Goal: Transaction & Acquisition: Download file/media

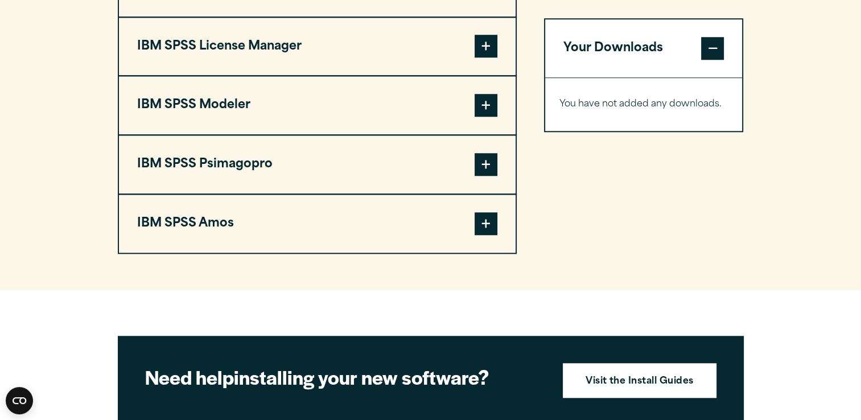
scroll to position [1025, 0]
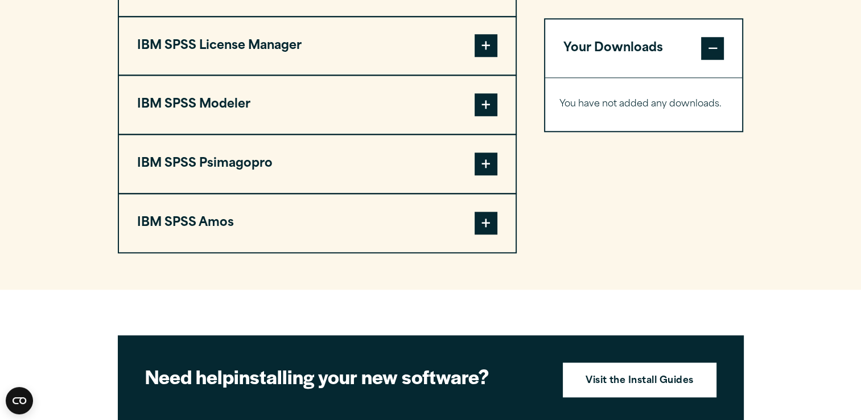
click at [485, 220] on span at bounding box center [486, 223] width 23 height 23
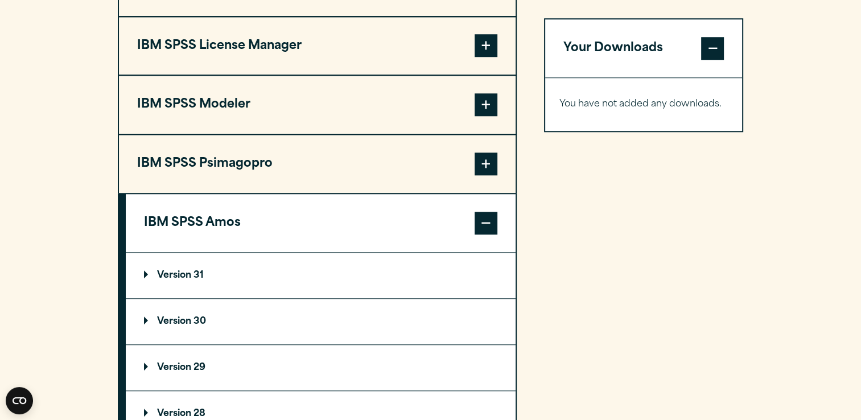
click at [146, 272] on p "Version 31" at bounding box center [174, 275] width 60 height 9
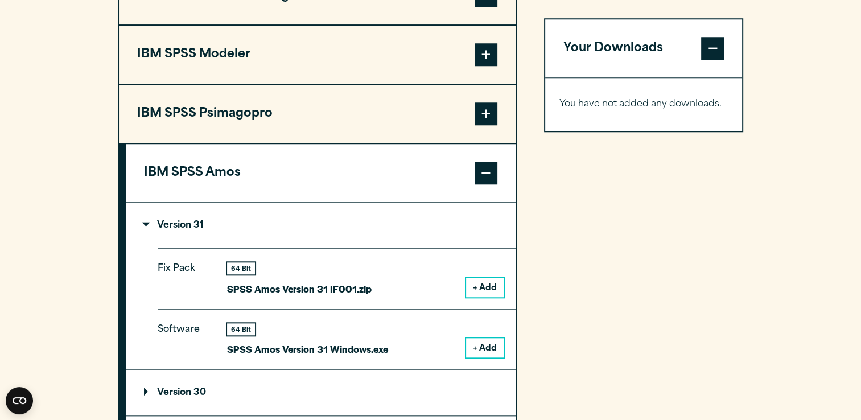
scroll to position [1139, 0]
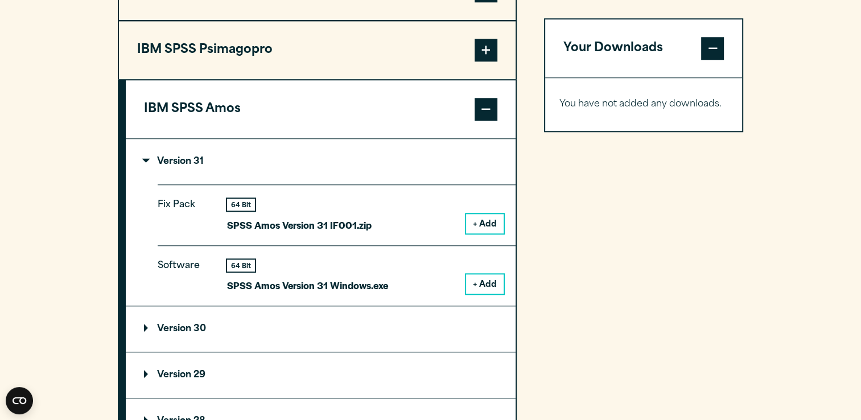
click at [146, 157] on p "Version 31" at bounding box center [174, 161] width 60 height 9
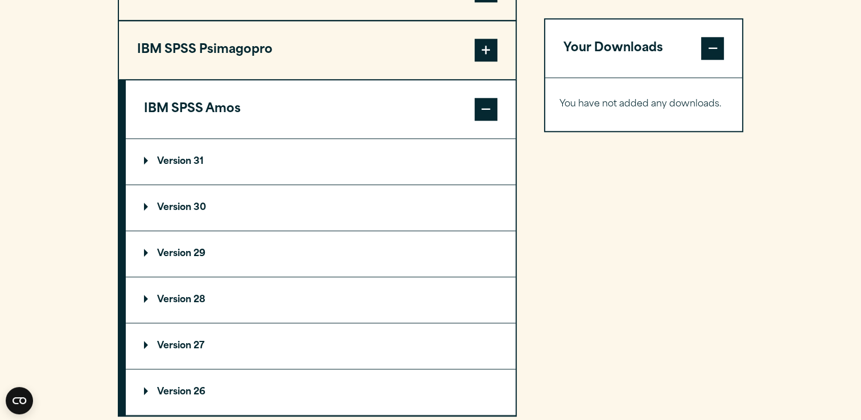
click at [147, 158] on p "Version 31" at bounding box center [174, 161] width 60 height 9
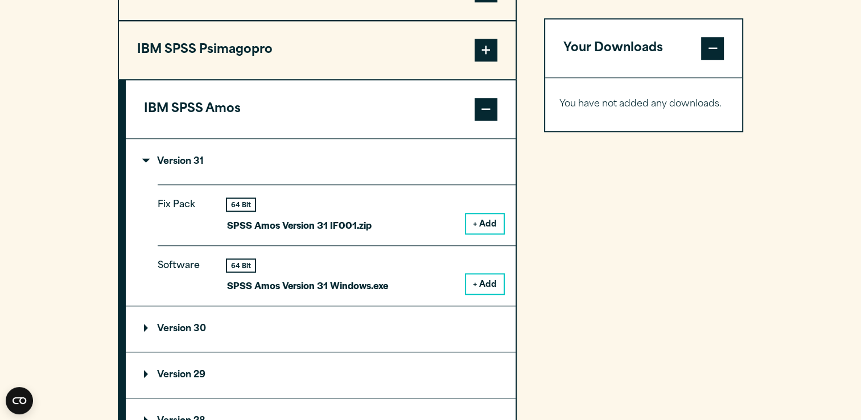
click at [146, 325] on p "Version 30" at bounding box center [175, 329] width 62 height 9
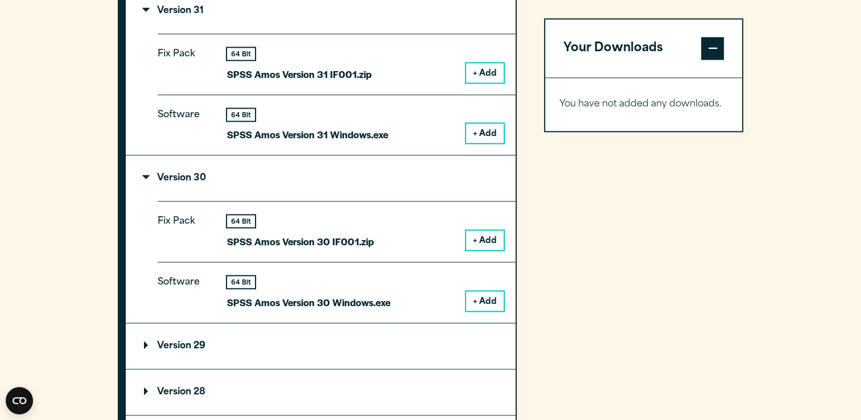
scroll to position [1310, 0]
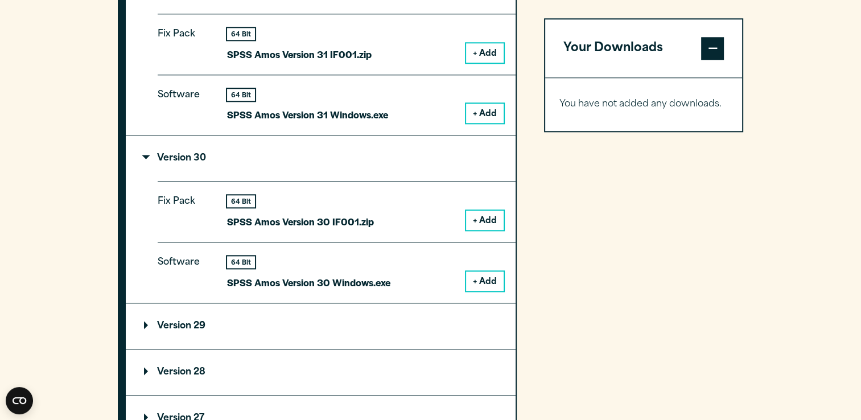
click at [146, 322] on p "Version 29" at bounding box center [174, 326] width 61 height 9
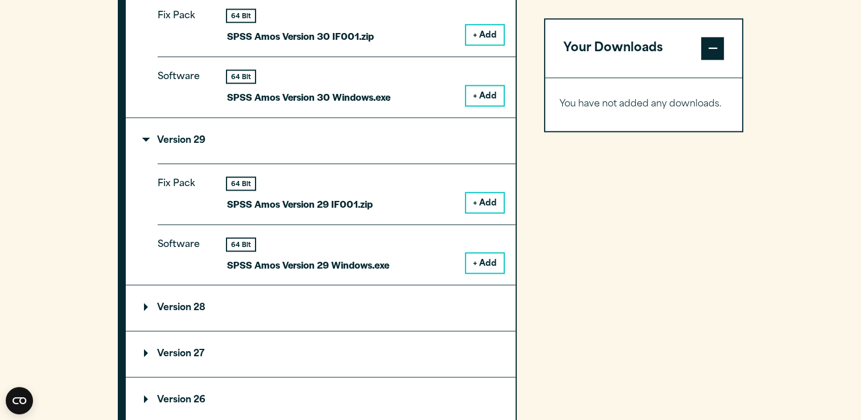
scroll to position [1594, 0]
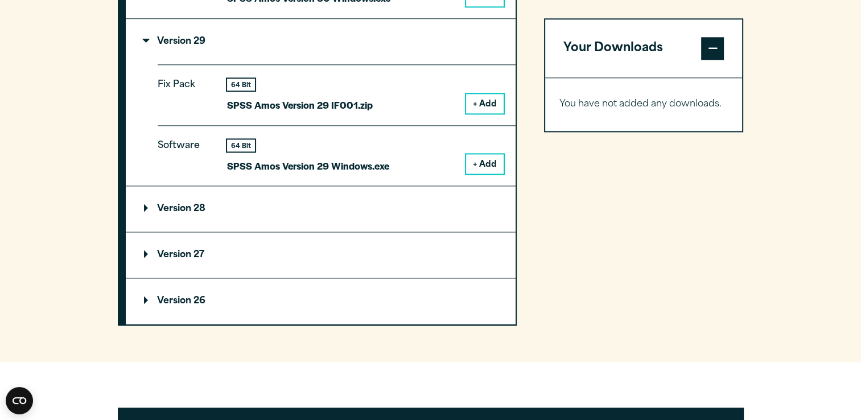
drag, startPoint x: 145, startPoint y: 203, endPoint x: 232, endPoint y: 217, distance: 88.8
click at [145, 204] on p "Version 28" at bounding box center [174, 208] width 61 height 9
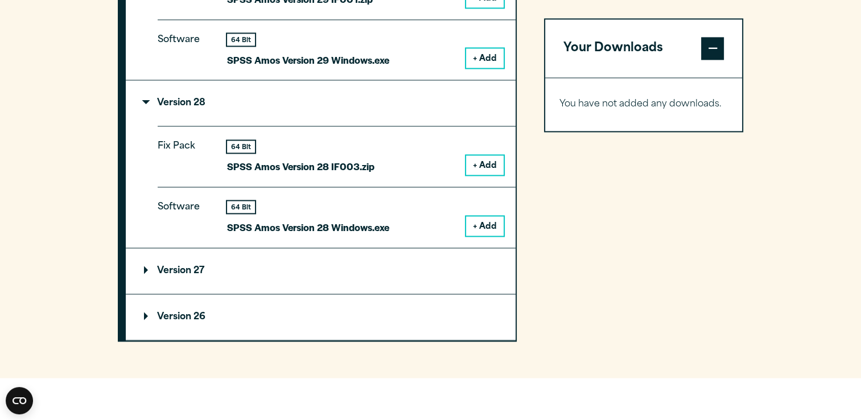
scroll to position [1708, 0]
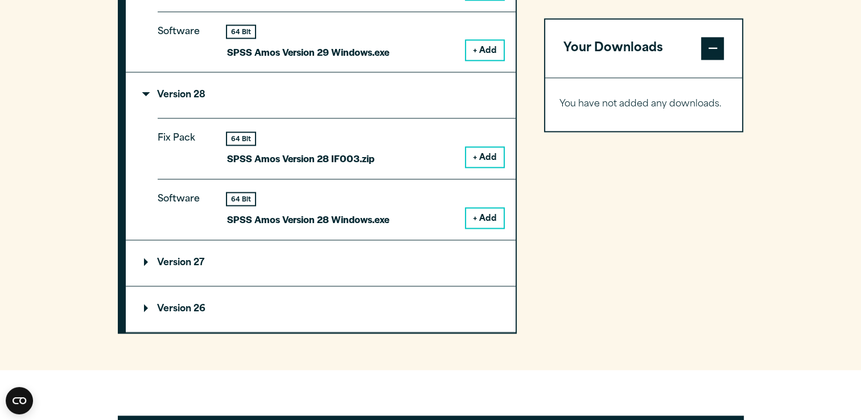
click at [145, 258] on p "Version 27" at bounding box center [174, 262] width 60 height 9
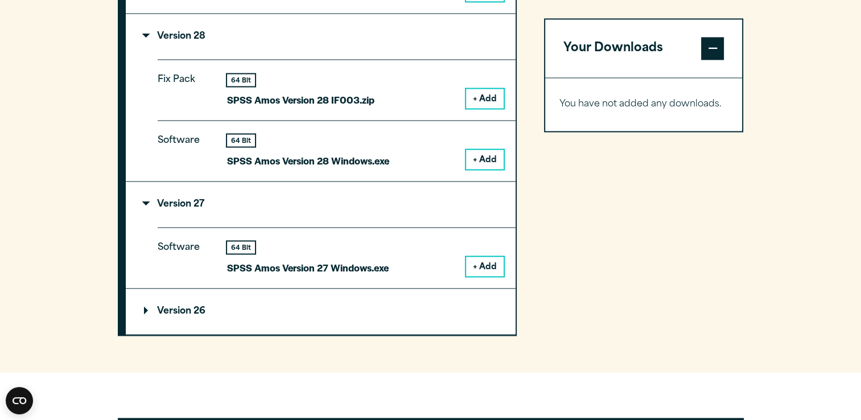
scroll to position [1822, 0]
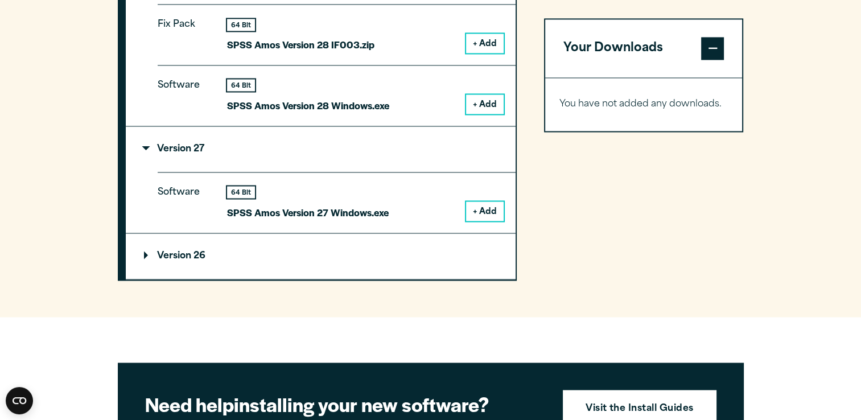
click at [144, 252] on p "Version 26" at bounding box center [174, 256] width 61 height 9
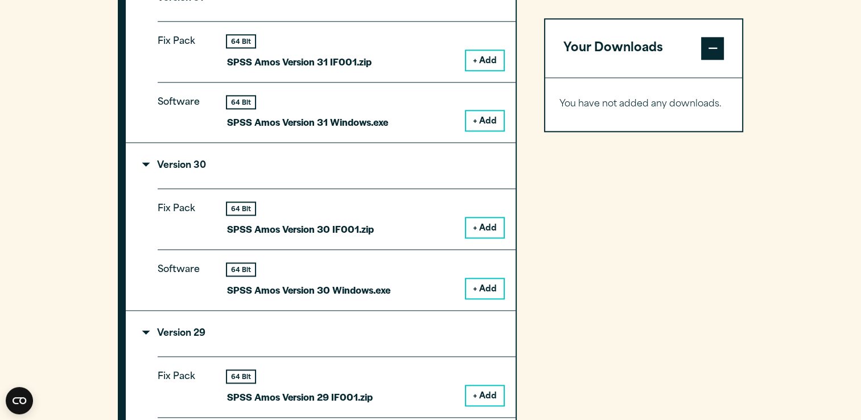
scroll to position [1196, 0]
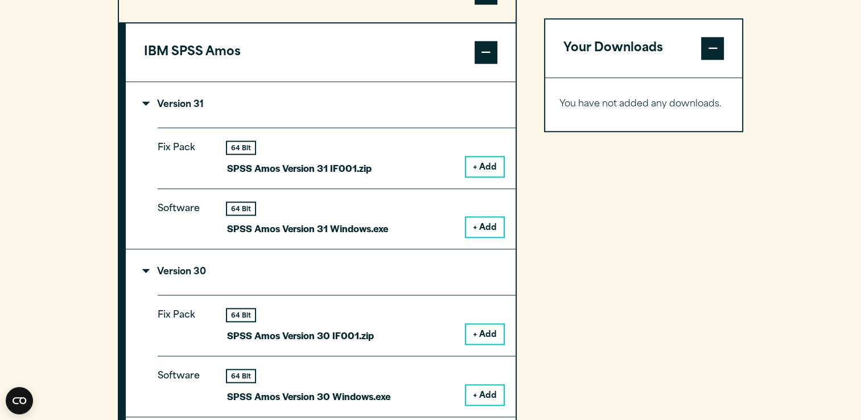
click at [490, 163] on button "+ Add" at bounding box center [485, 166] width 38 height 19
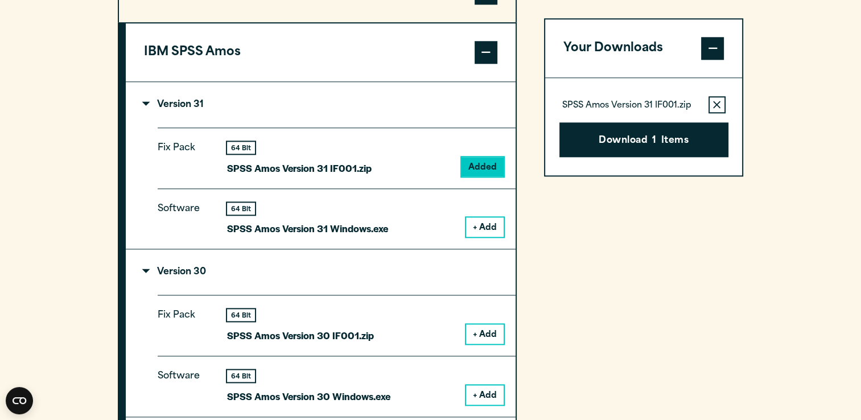
click at [716, 98] on button "Remove this item from your software download list" at bounding box center [717, 104] width 17 height 17
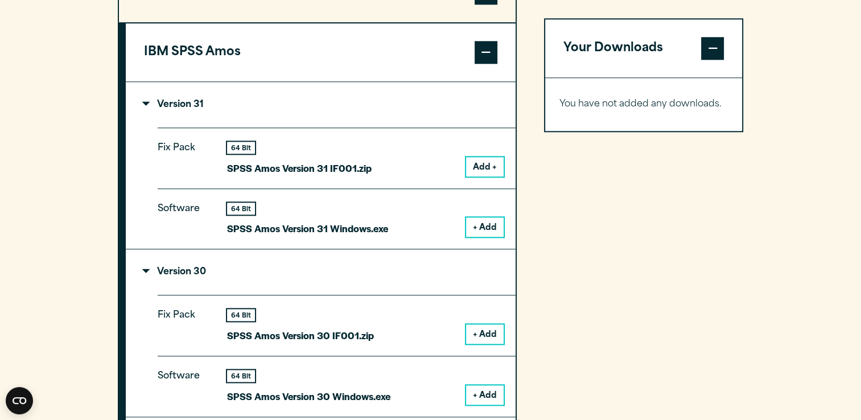
click at [485, 47] on span at bounding box center [486, 52] width 23 height 23
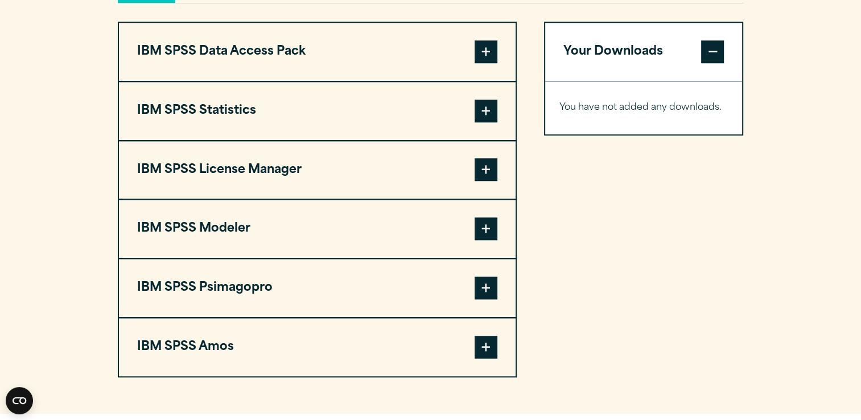
scroll to position [1025, 0]
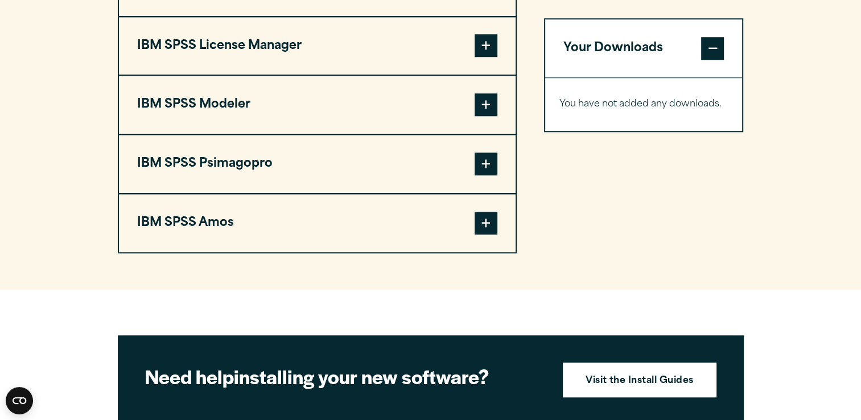
click at [486, 222] on span at bounding box center [486, 223] width 23 height 23
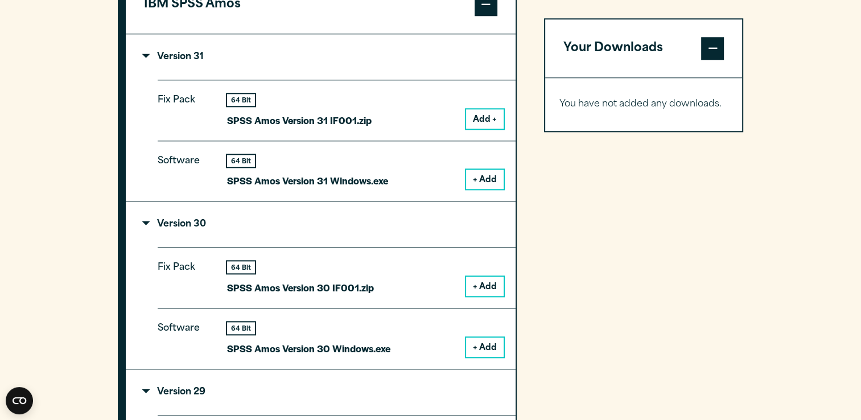
scroll to position [1310, 0]
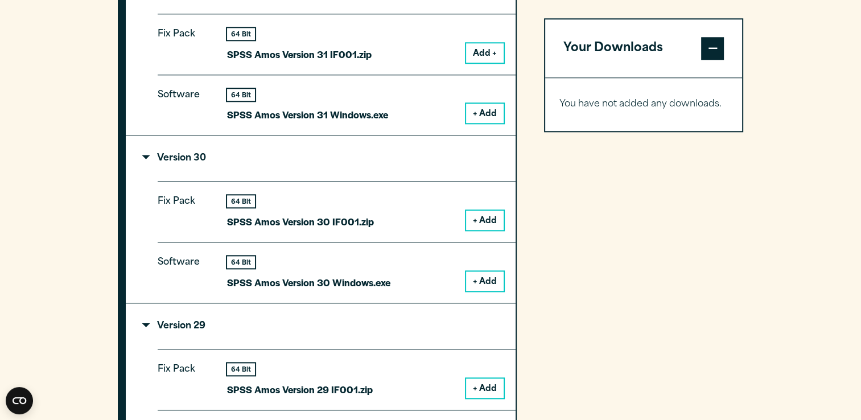
click at [490, 277] on button "+ Add" at bounding box center [485, 281] width 38 height 19
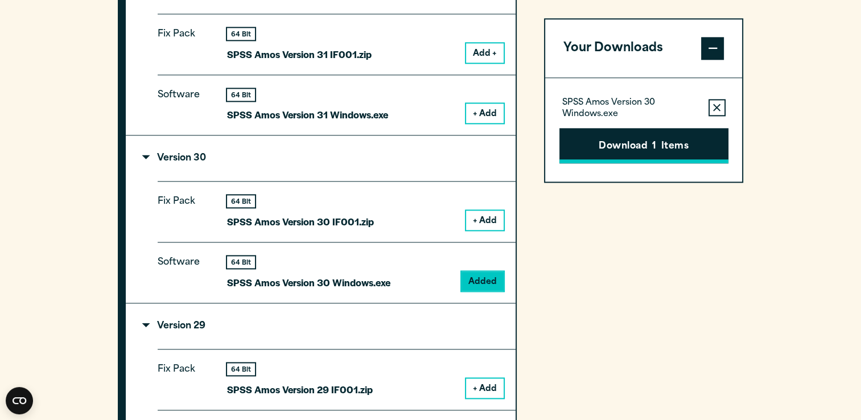
click at [638, 145] on button "Download 1 Items" at bounding box center [644, 145] width 169 height 35
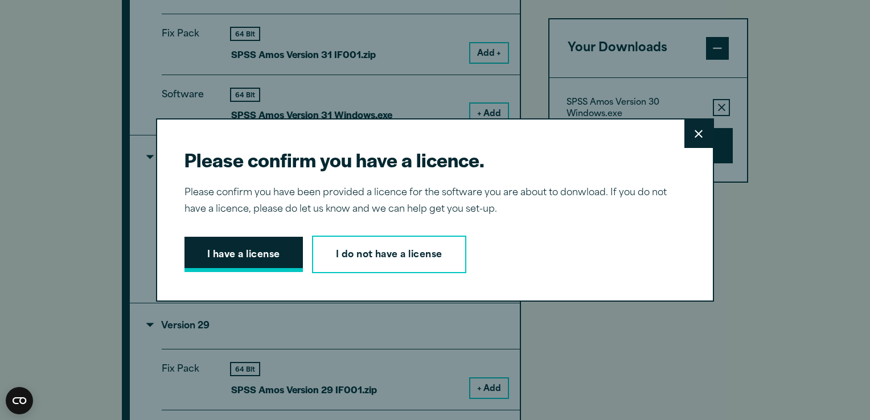
drag, startPoint x: 228, startPoint y: 249, endPoint x: 243, endPoint y: 247, distance: 15.0
click at [228, 249] on button "I have a license" at bounding box center [243, 254] width 118 height 35
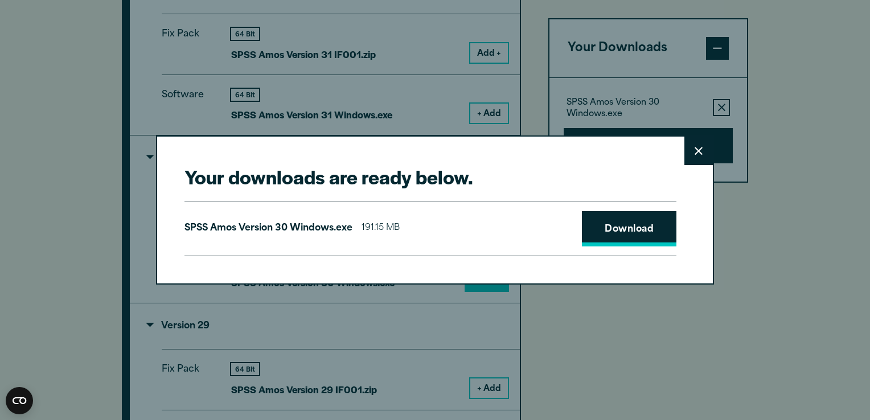
click at [613, 225] on link "Download" at bounding box center [629, 228] width 95 height 35
click at [830, 199] on div "Your downloads are ready below. Close SPSS [PERSON_NAME] Version 30 Windows.exe…" at bounding box center [435, 210] width 870 height 420
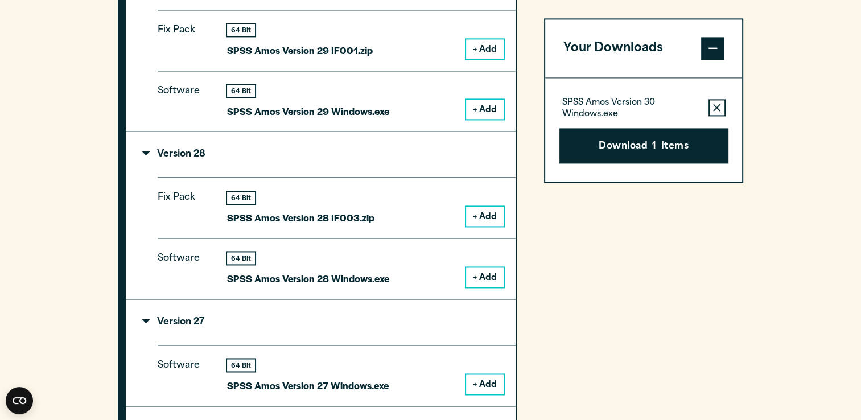
scroll to position [1651, 0]
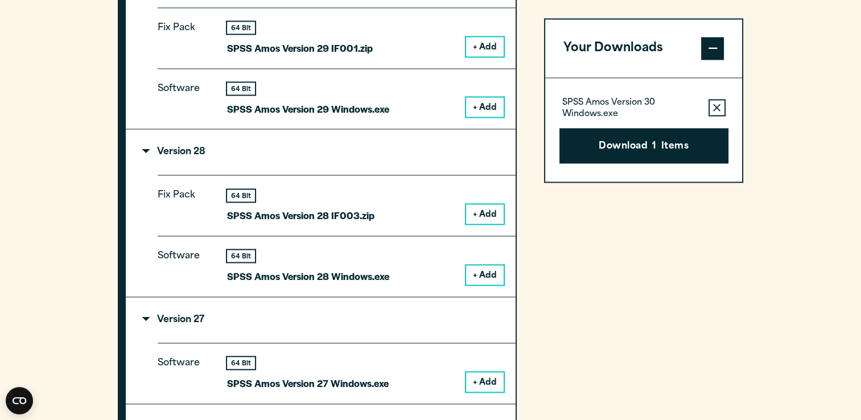
click at [489, 271] on button "+ Add" at bounding box center [485, 274] width 38 height 19
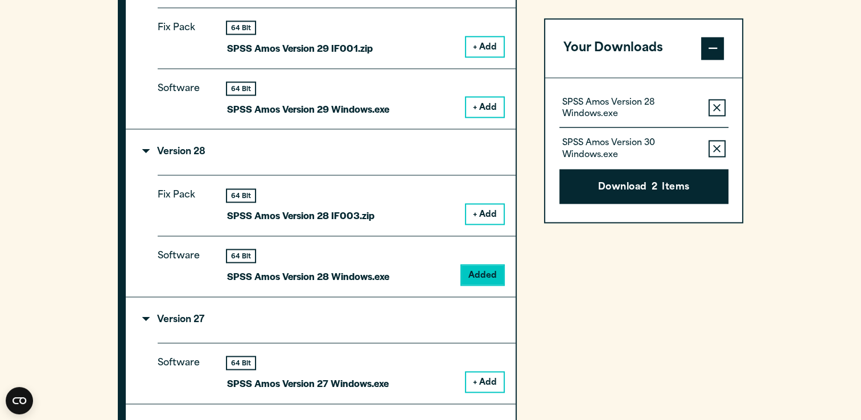
click at [720, 146] on icon "button" at bounding box center [716, 149] width 7 height 8
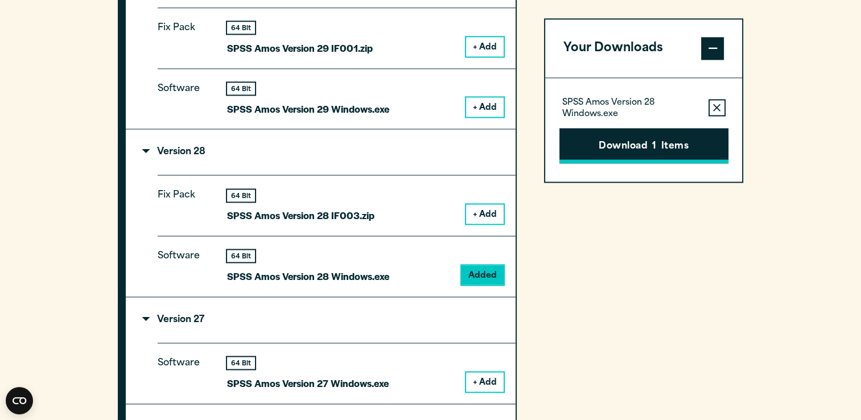
click at [637, 146] on button "Download 1 Items" at bounding box center [644, 145] width 169 height 35
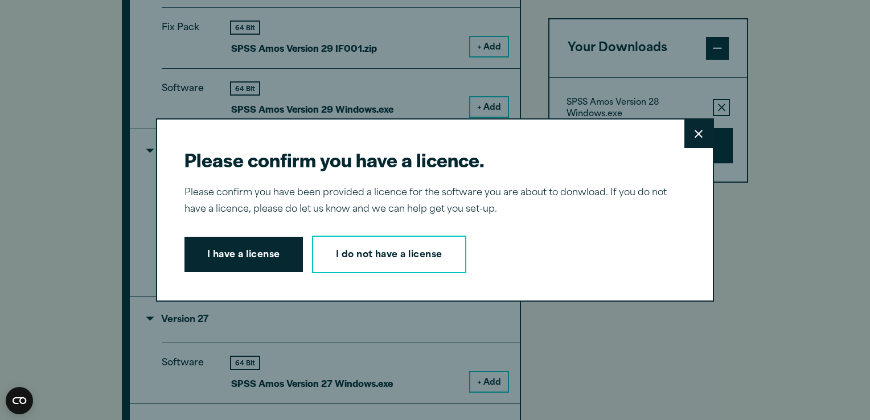
click at [252, 256] on button "I have a license" at bounding box center [243, 254] width 118 height 35
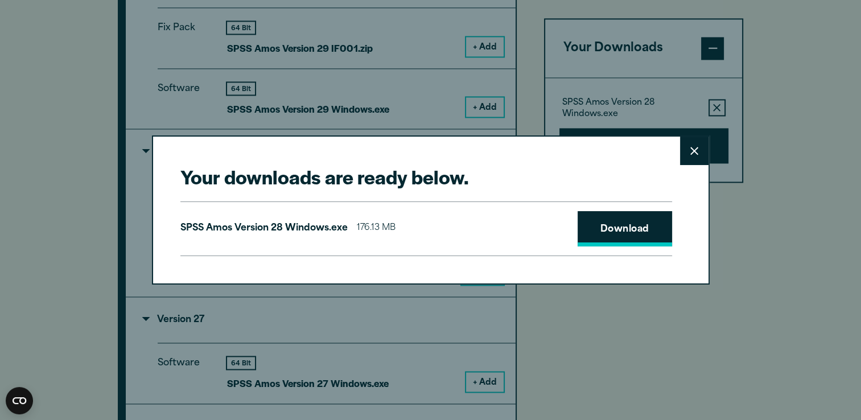
click at [605, 231] on link "Download" at bounding box center [625, 228] width 95 height 35
click at [695, 152] on icon at bounding box center [695, 151] width 8 height 8
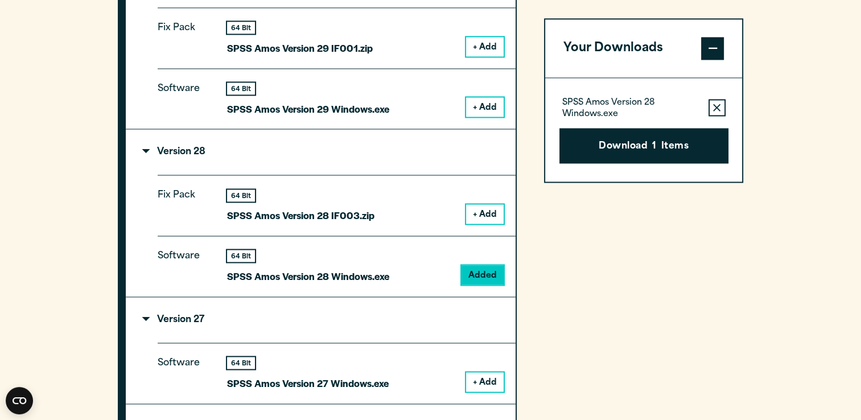
click at [485, 208] on button "+ Add" at bounding box center [485, 213] width 38 height 19
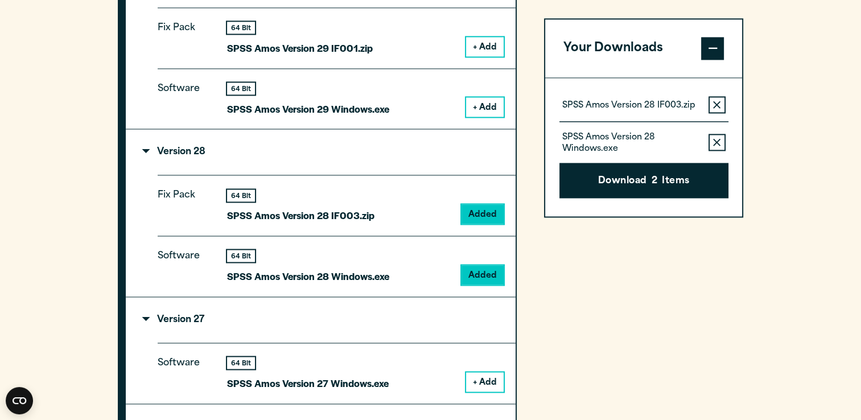
click at [715, 141] on icon "button" at bounding box center [716, 142] width 7 height 8
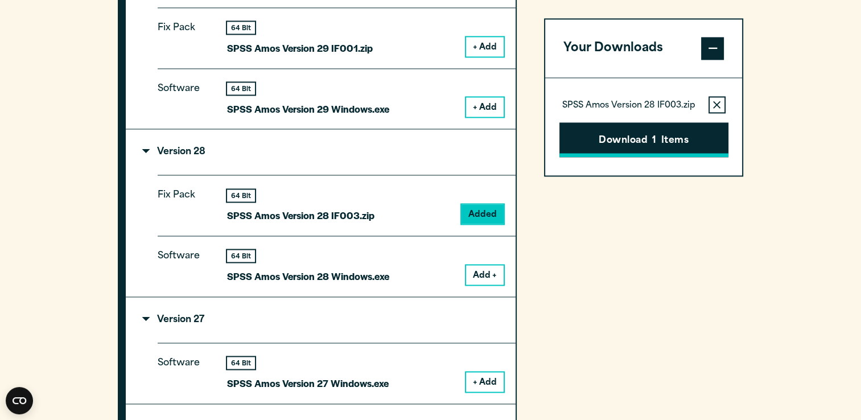
click at [659, 139] on button "Download 1 Items" at bounding box center [644, 139] width 169 height 35
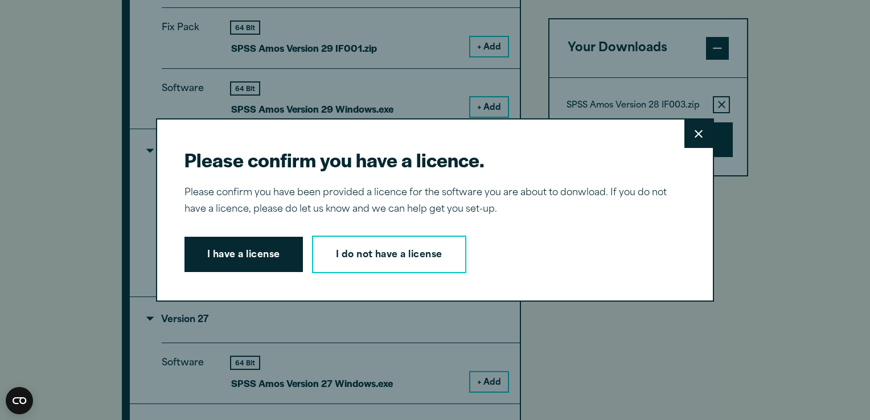
drag, startPoint x: 234, startPoint y: 253, endPoint x: 314, endPoint y: 245, distance: 80.6
click at [234, 252] on button "I have a license" at bounding box center [243, 254] width 118 height 35
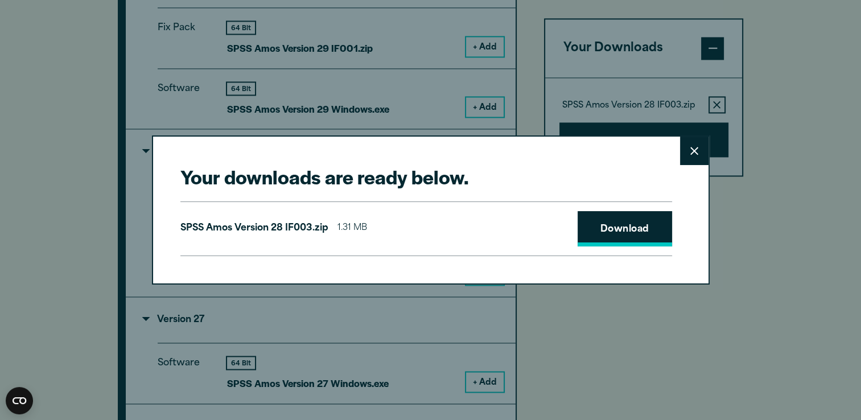
click at [633, 231] on link "Download" at bounding box center [625, 228] width 95 height 35
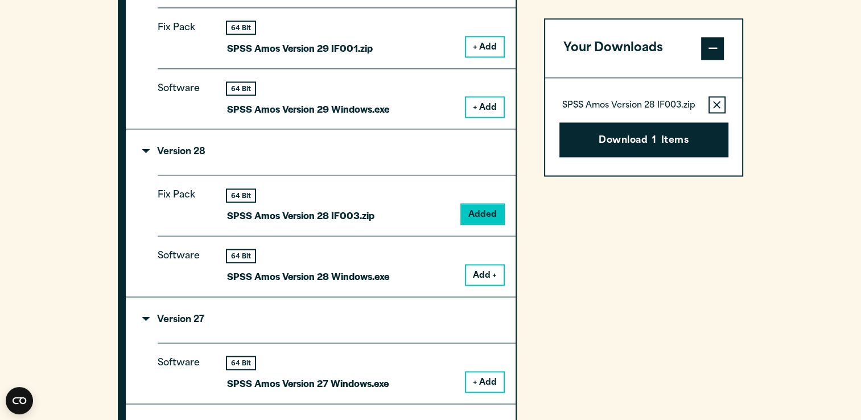
click at [753, 258] on div "Your downloads are ready below. Close SPSS [PERSON_NAME] Version 28 IF003.zip 1…" at bounding box center [430, 210] width 861 height 420
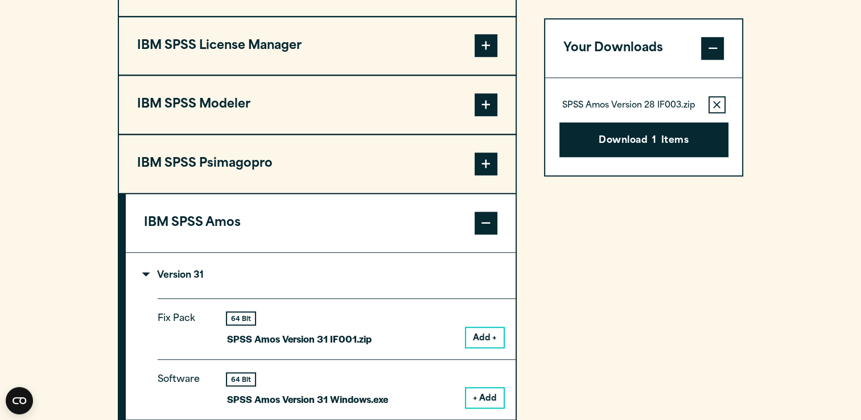
scroll to position [1025, 0]
click at [483, 212] on span at bounding box center [486, 223] width 23 height 23
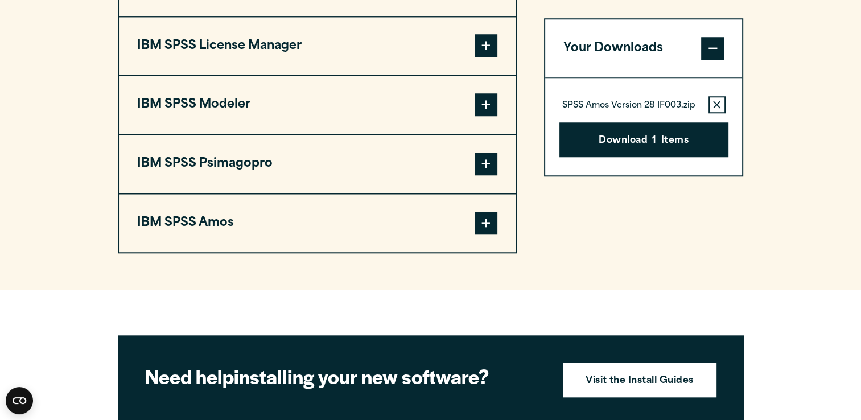
click at [483, 212] on span at bounding box center [486, 223] width 23 height 23
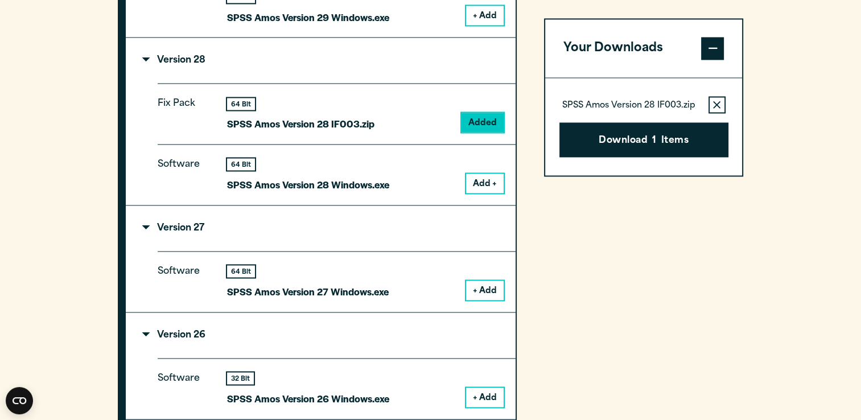
scroll to position [1708, 0]
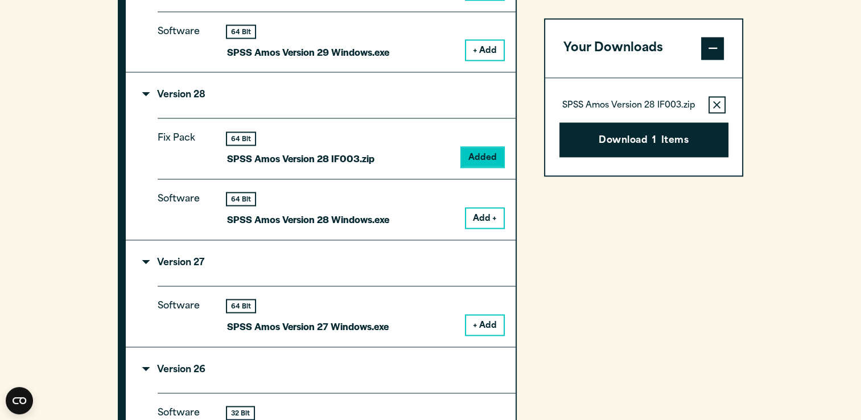
click at [164, 84] on summary "Version 28" at bounding box center [321, 95] width 390 height 46
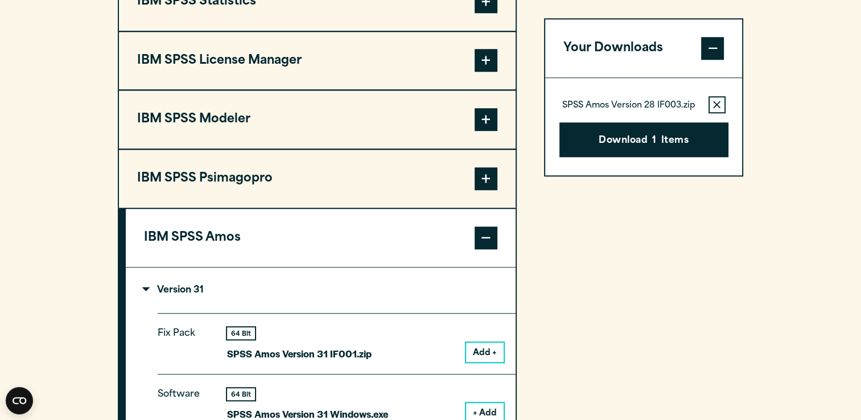
scroll to position [911, 0]
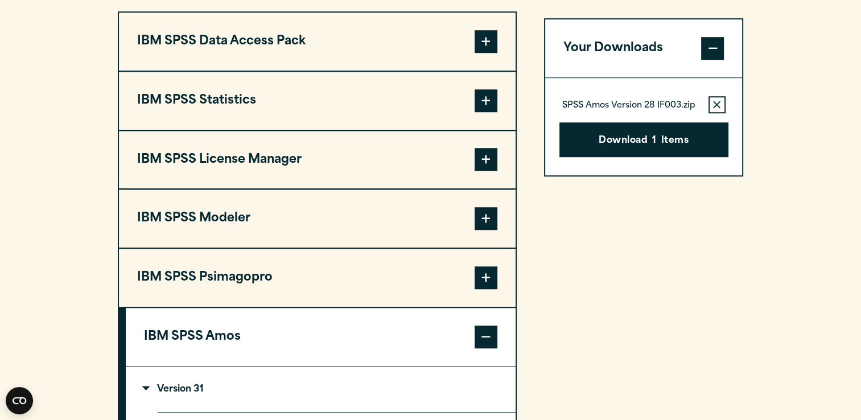
click at [487, 159] on span at bounding box center [486, 159] width 23 height 23
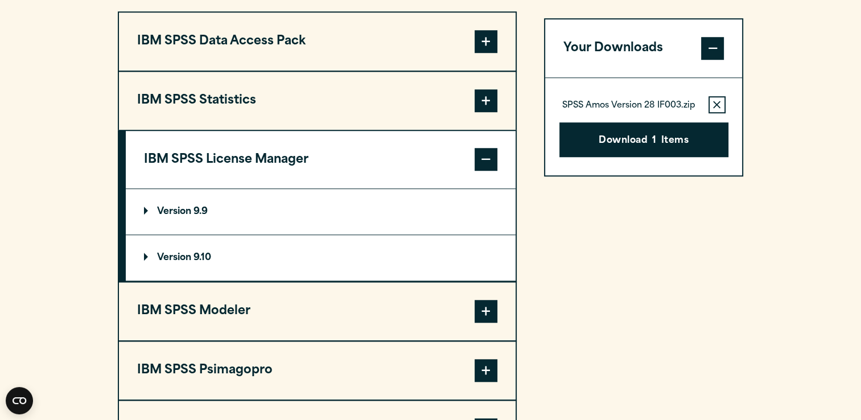
drag, startPoint x: 142, startPoint y: 252, endPoint x: 166, endPoint y: 249, distance: 23.5
click at [142, 252] on summary "Version 9.10" at bounding box center [321, 258] width 390 height 46
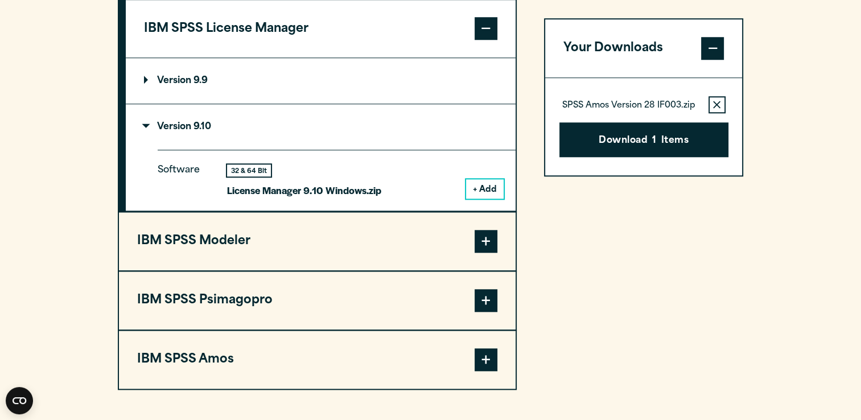
scroll to position [1082, 0]
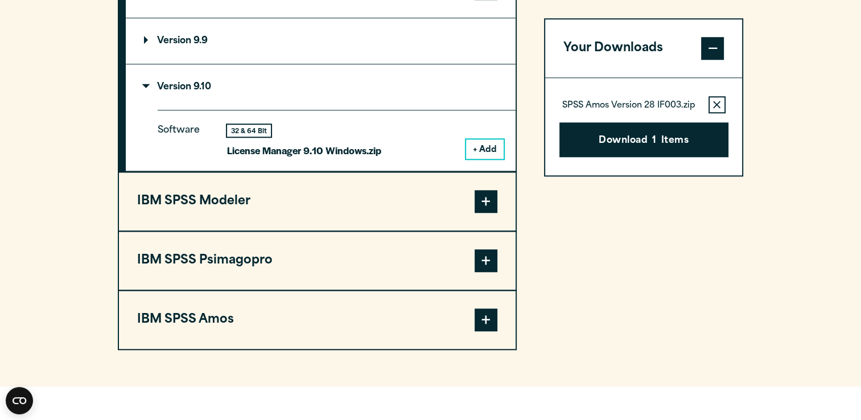
click at [148, 83] on p "Version 9.10" at bounding box center [177, 87] width 67 height 9
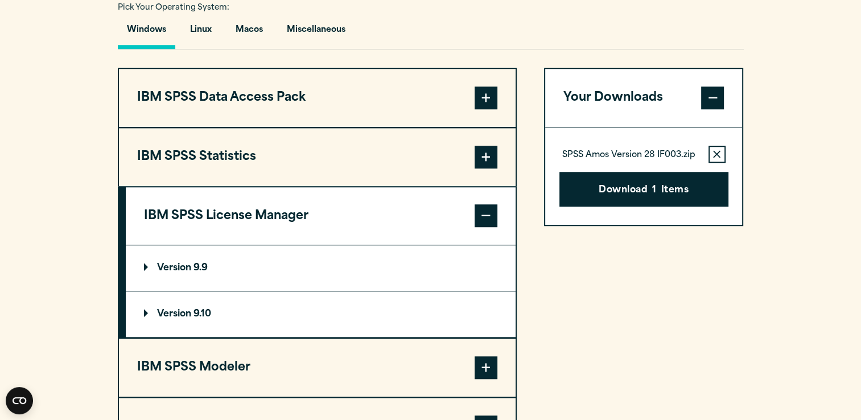
scroll to position [854, 0]
